Goal: Task Accomplishment & Management: Complete application form

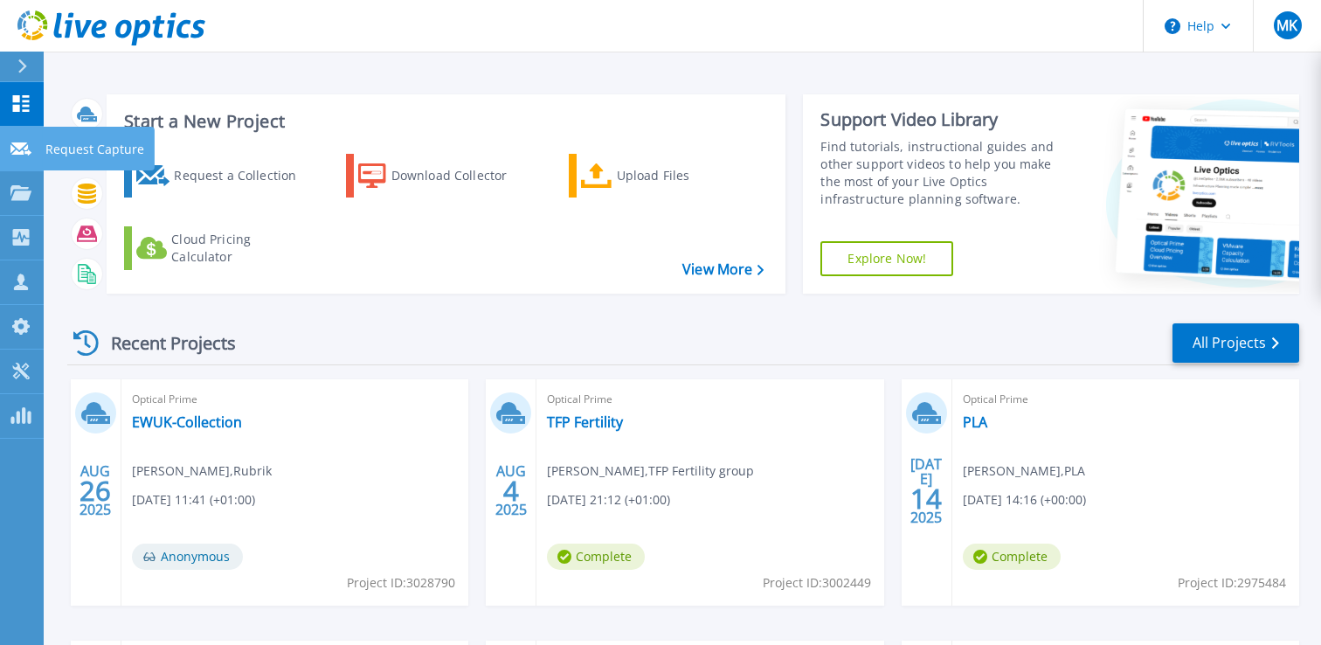
click at [85, 143] on p "Request Capture" at bounding box center [94, 149] width 99 height 45
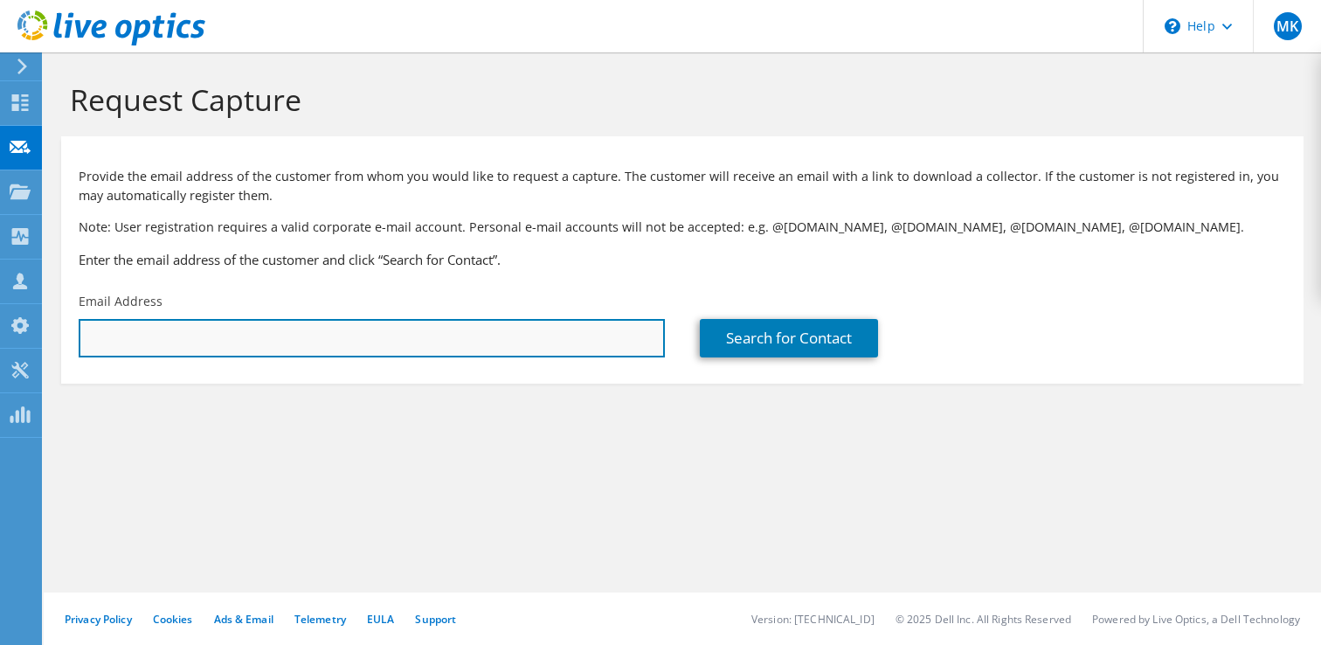
click at [160, 343] on input "text" at bounding box center [372, 338] width 586 height 38
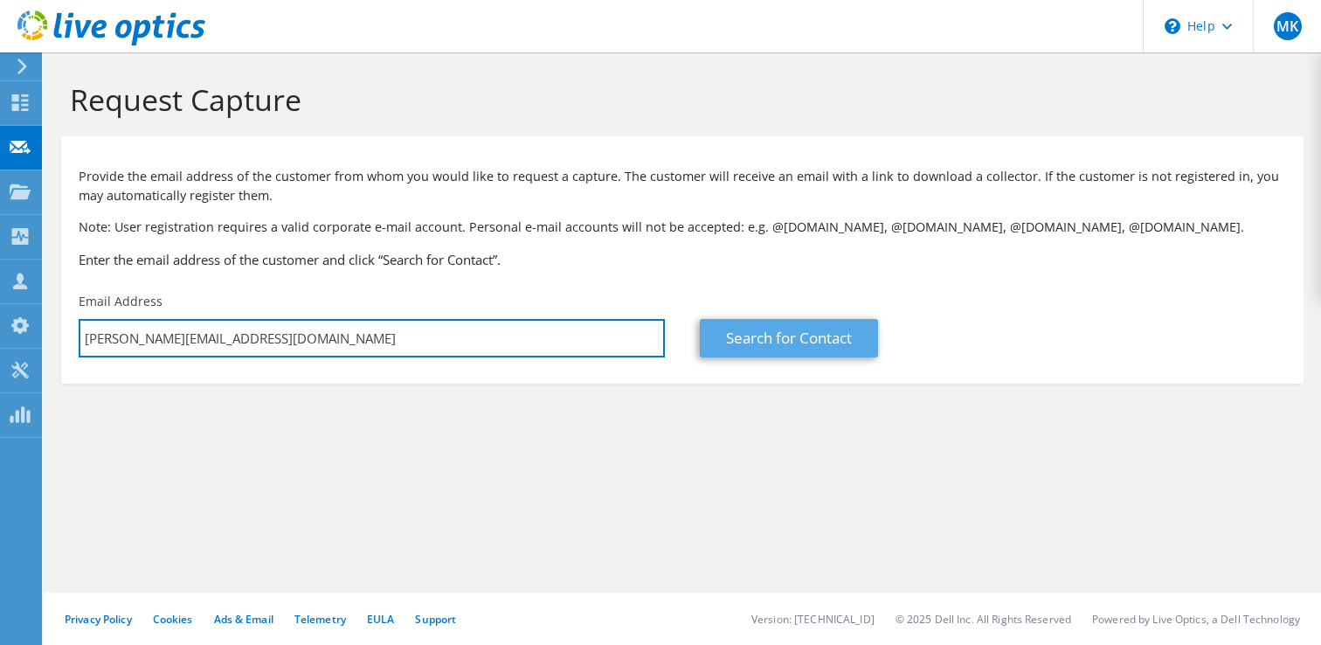
type input "liam.atkins@arkunderwriting.com"
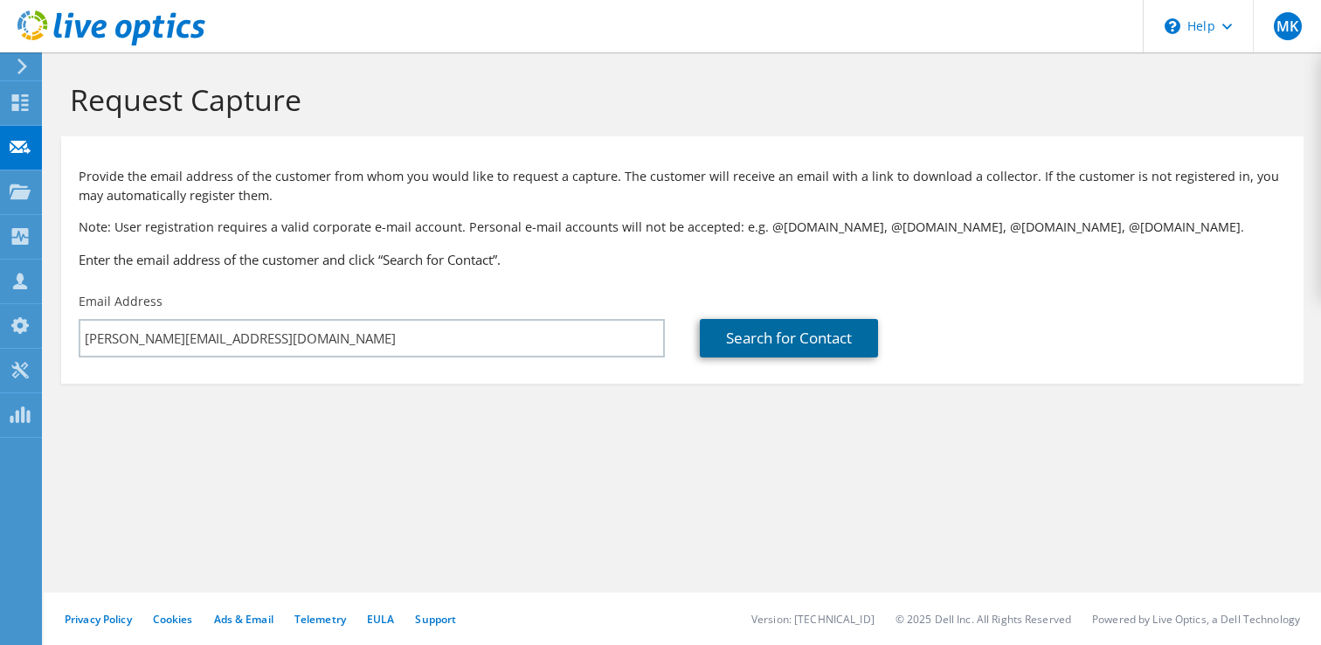
click at [725, 331] on link "Search for Contact" at bounding box center [789, 338] width 178 height 38
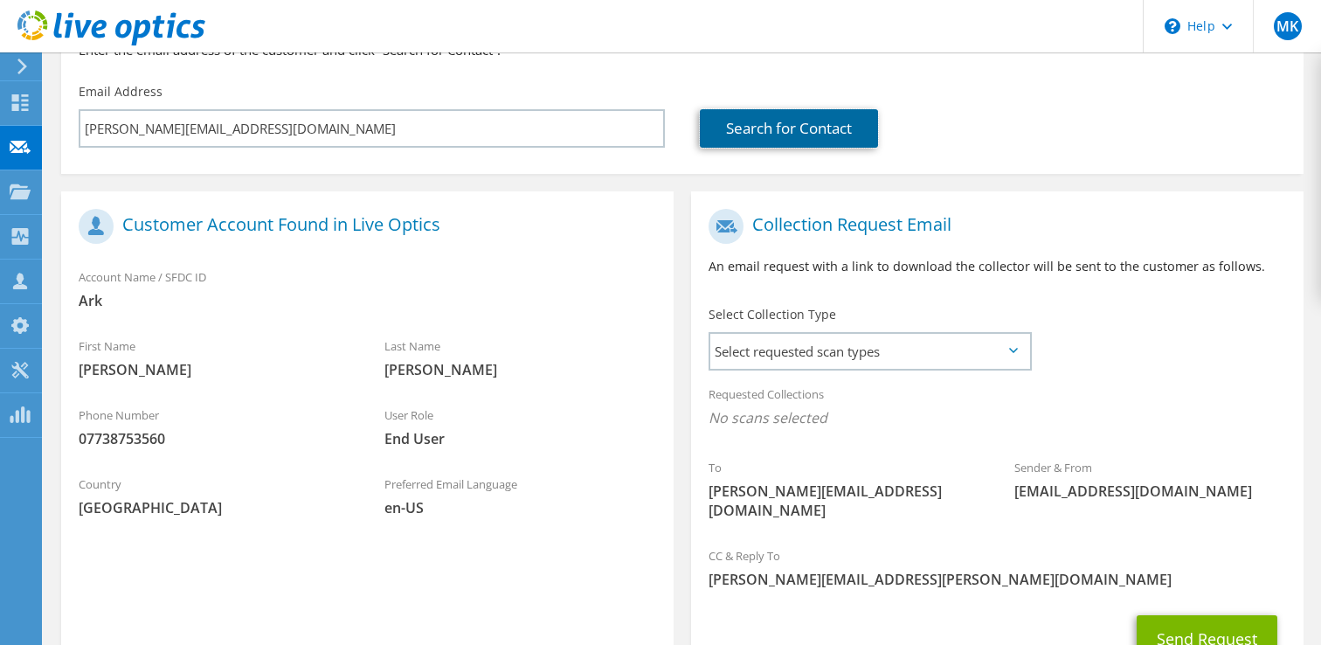
scroll to position [294, 0]
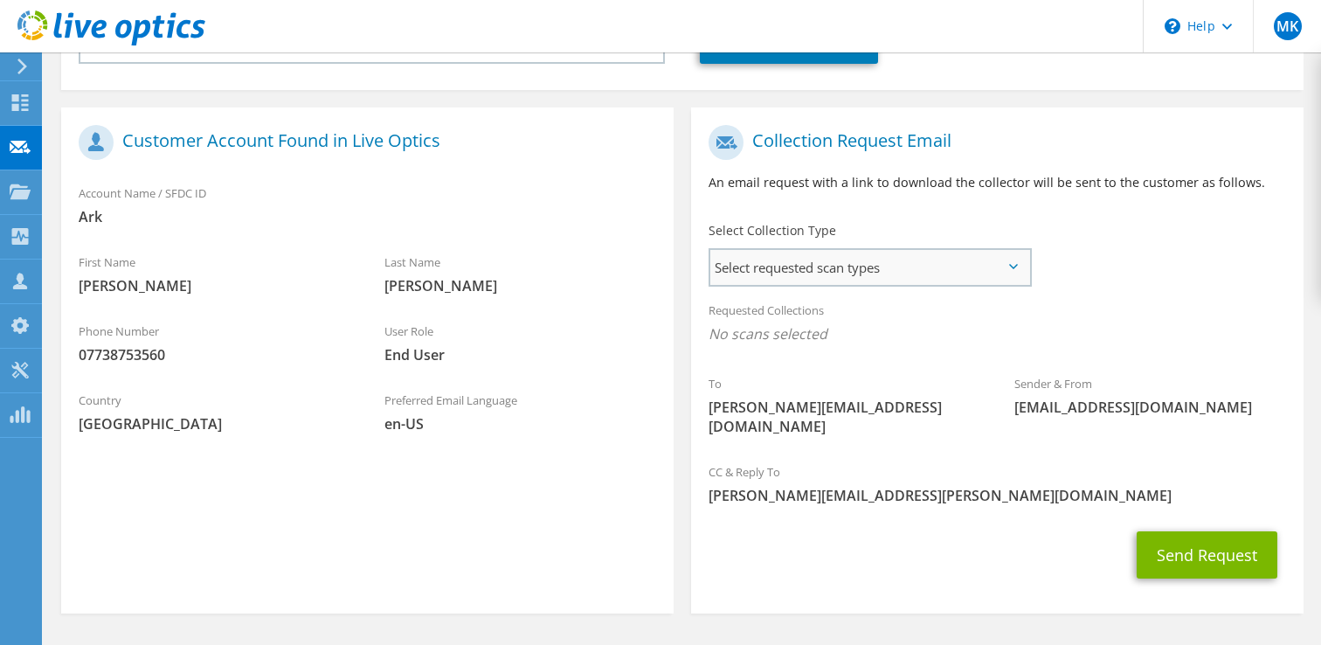
click at [754, 271] on span "Select requested scan types" at bounding box center [869, 267] width 319 height 35
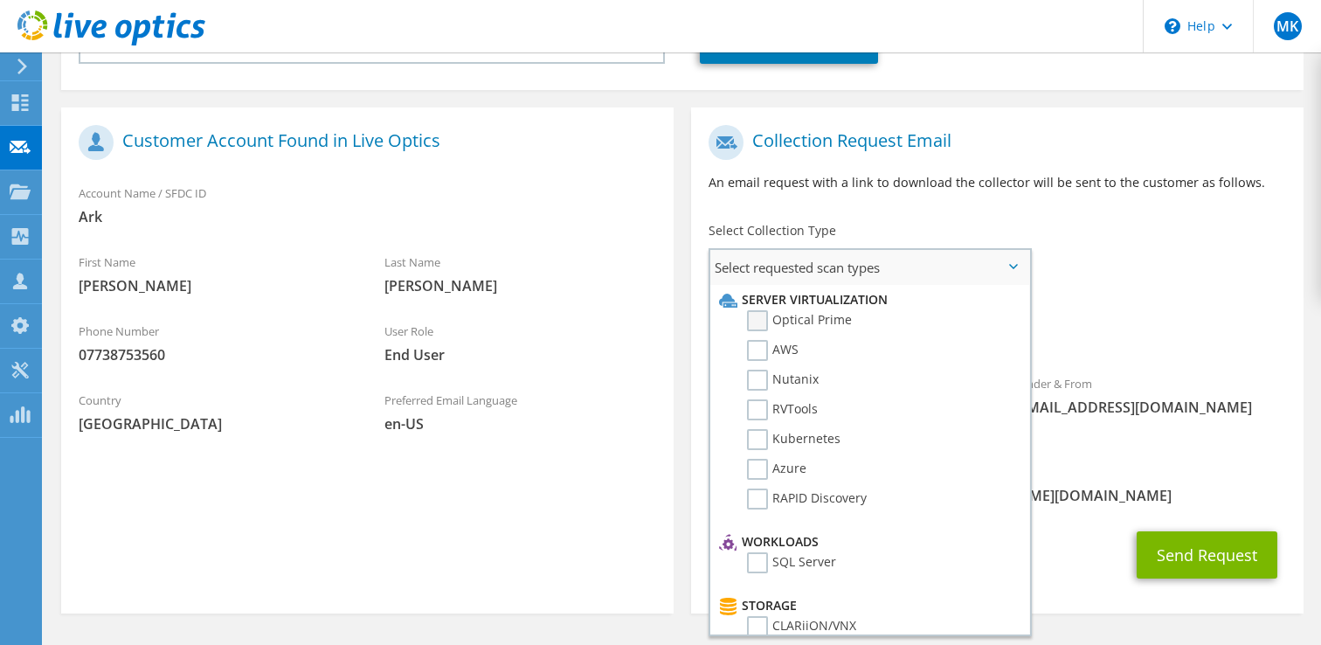
click at [751, 317] on label "Optical Prime" at bounding box center [799, 320] width 105 height 21
click at [0, 0] on input "Optical Prime" at bounding box center [0, 0] width 0 height 0
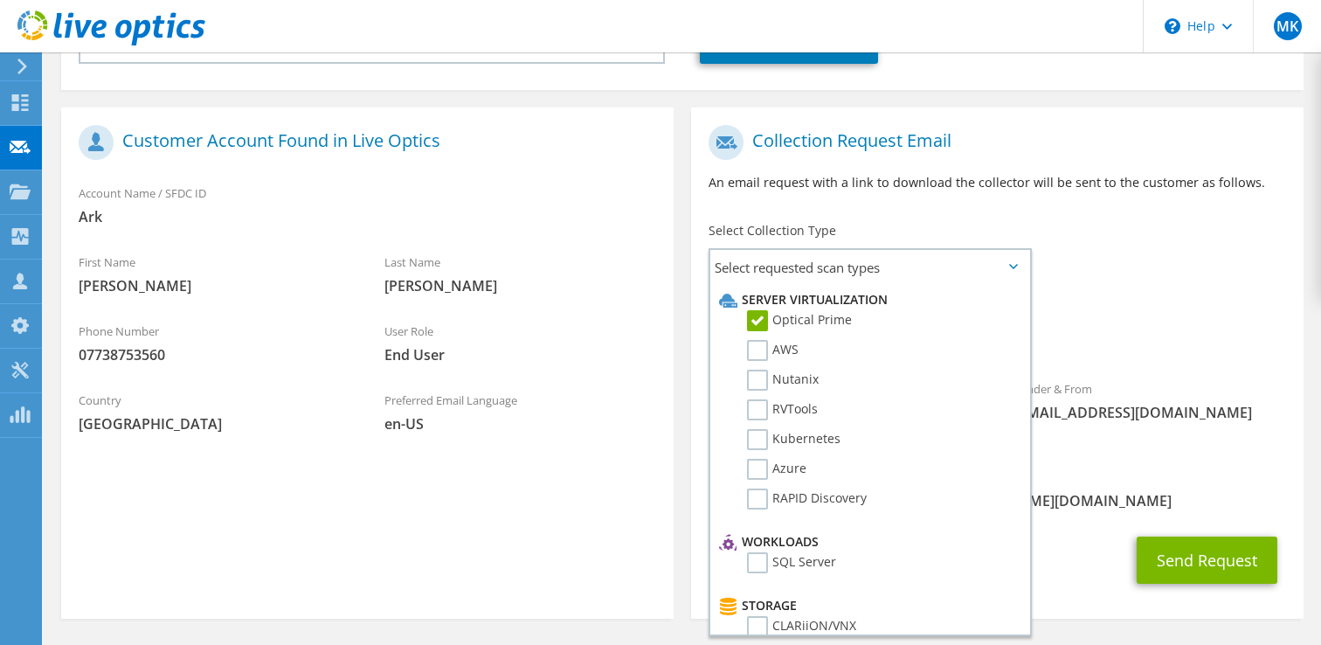
click at [1216, 301] on div "Requested Collections No scans selected Optical Prime" at bounding box center [997, 327] width 612 height 70
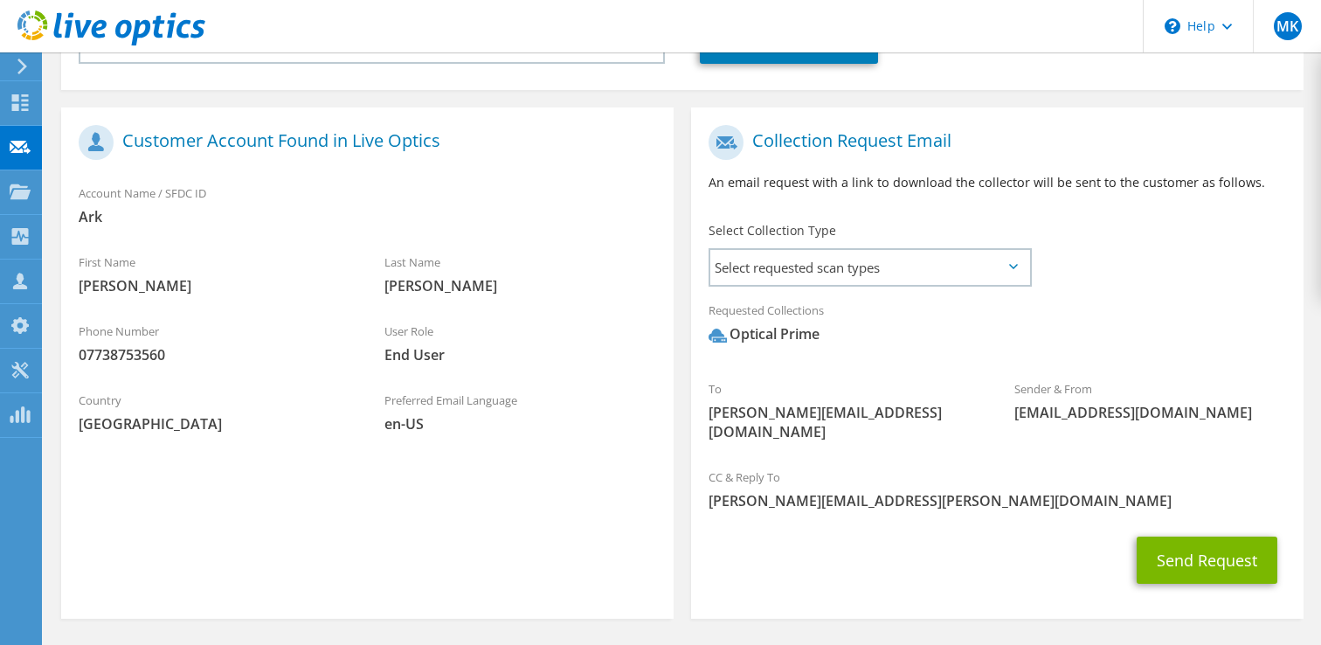
scroll to position [329, 0]
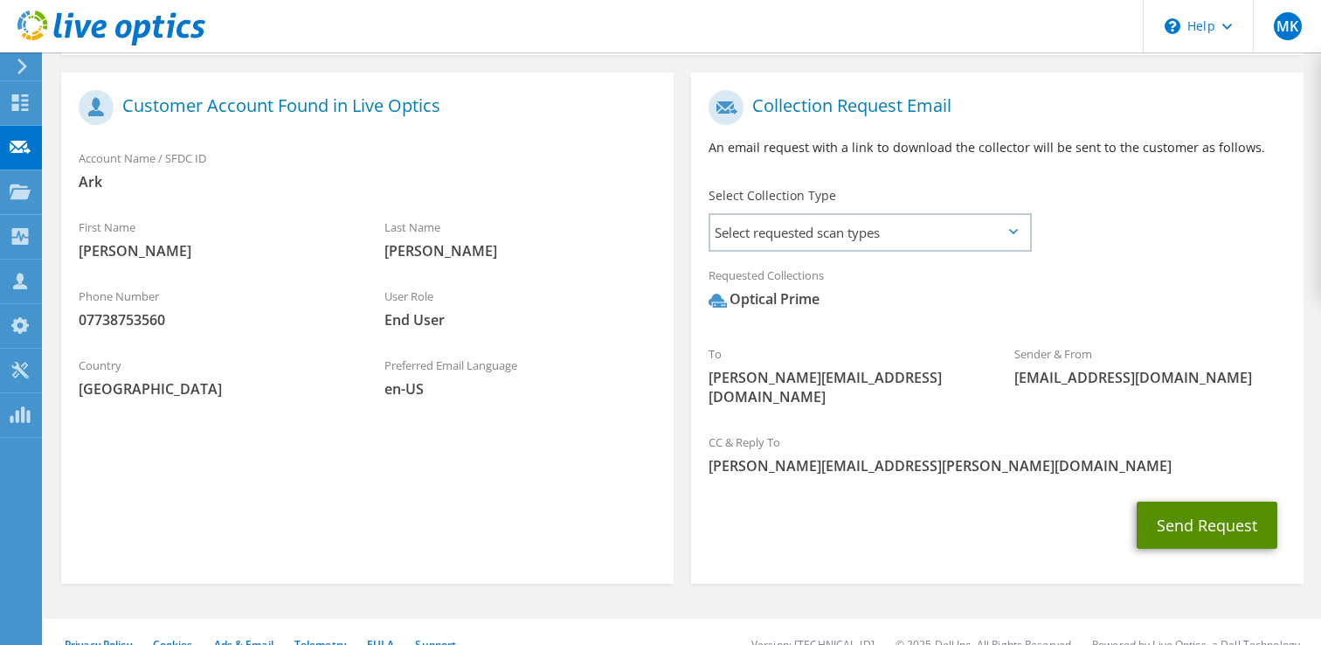
click at [1183, 516] on button "Send Request" at bounding box center [1207, 525] width 141 height 47
